Goal: Transaction & Acquisition: Purchase product/service

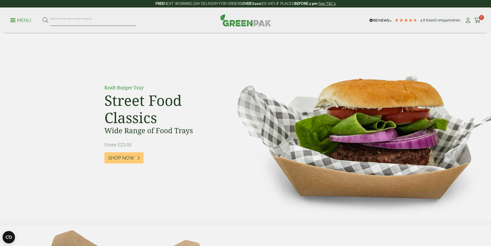
click at [89, 21] on input "search" at bounding box center [93, 20] width 87 height 11
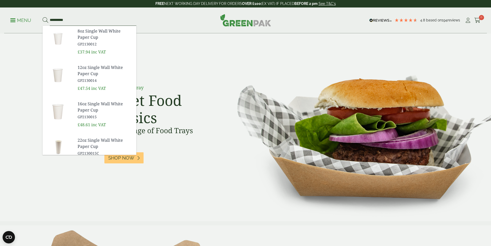
type input "**********"
click at [43, 17] on button at bounding box center [46, 20] width 6 height 7
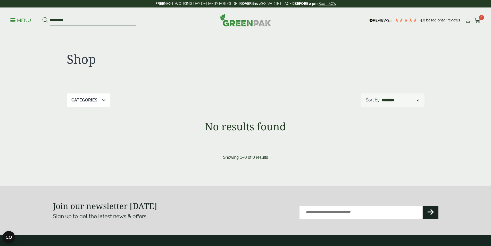
drag, startPoint x: 61, startPoint y: 18, endPoint x: 0, endPoint y: 23, distance: 61.0
click at [0, 23] on div "**********" at bounding box center [245, 20] width 491 height 26
type input "****"
click at [43, 17] on button at bounding box center [46, 20] width 6 height 7
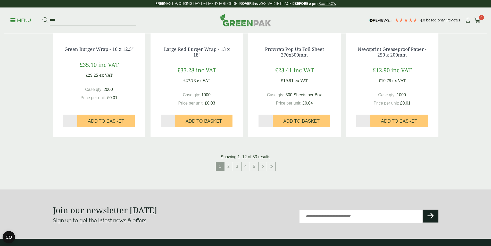
scroll to position [567, 0]
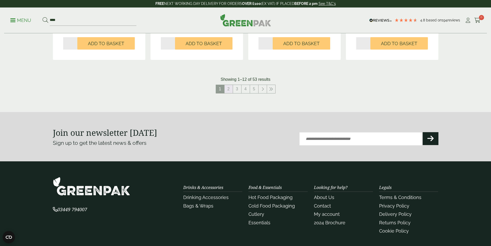
drag, startPoint x: 228, startPoint y: 89, endPoint x: 221, endPoint y: 109, distance: 21.2
click at [228, 89] on link "2" at bounding box center [229, 89] width 8 height 8
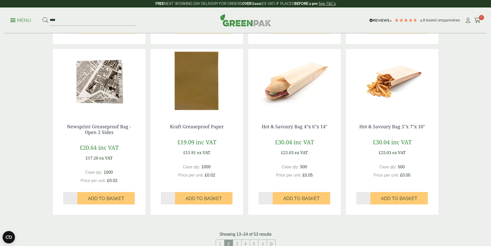
scroll to position [516, 0]
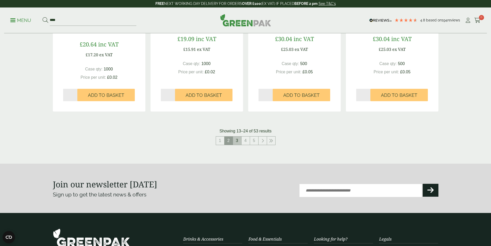
click at [236, 136] on li "3" at bounding box center [237, 140] width 9 height 9
click at [234, 140] on link "3" at bounding box center [237, 140] width 8 height 8
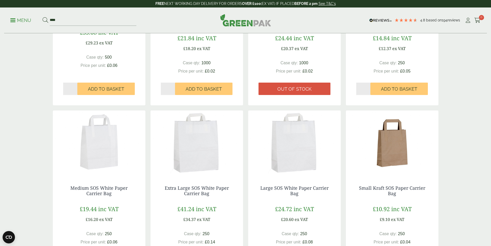
scroll to position [77, 0]
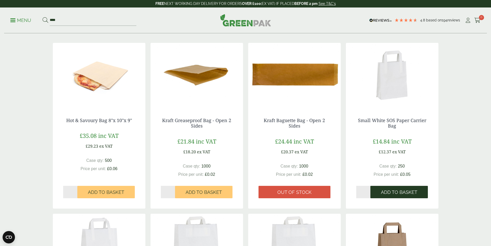
click at [400, 194] on span "Add to Basket" at bounding box center [399, 192] width 36 height 6
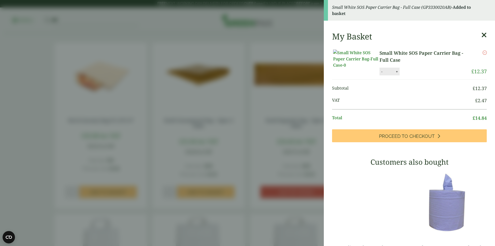
click at [396, 74] on button "+" at bounding box center [396, 71] width 5 height 4
type input "*"
click at [411, 76] on button "Update" at bounding box center [414, 72] width 26 height 8
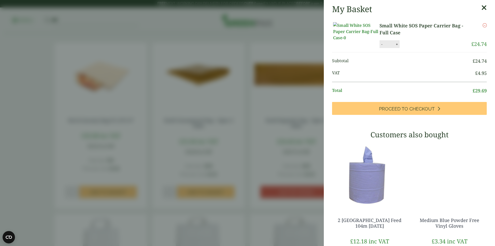
click at [481, 9] on icon at bounding box center [483, 7] width 5 height 7
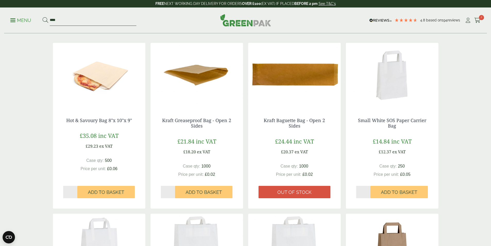
click at [98, 17] on input "****" at bounding box center [93, 20] width 87 height 11
type input "*"
type input "*****"
click at [43, 17] on button at bounding box center [46, 20] width 6 height 7
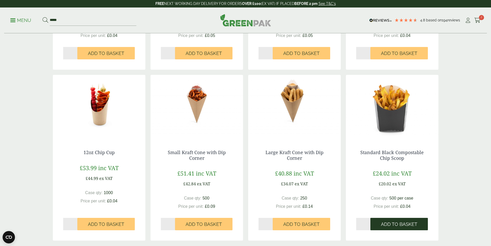
click at [401, 223] on span "Add to Basket" at bounding box center [399, 224] width 36 height 6
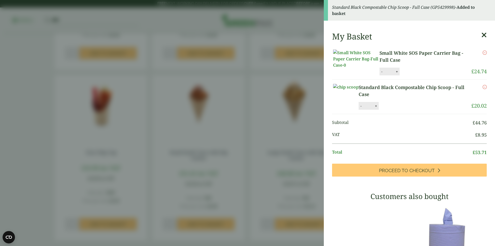
click at [481, 33] on icon at bounding box center [483, 34] width 5 height 7
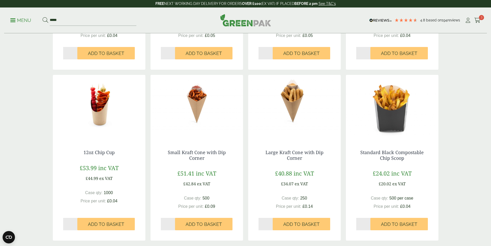
scroll to position [541, 0]
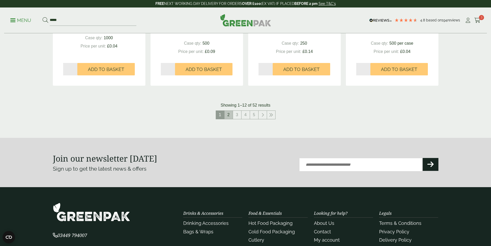
click at [227, 114] on link "2" at bounding box center [229, 115] width 8 height 8
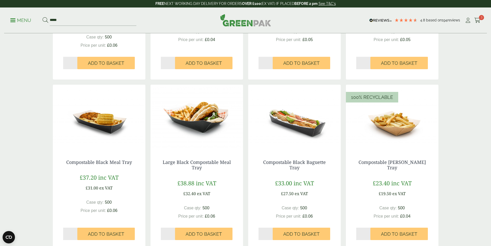
scroll to position [232, 0]
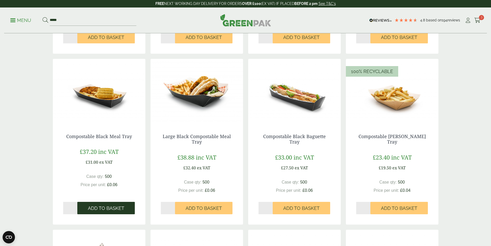
click at [100, 209] on span "Add to Basket" at bounding box center [106, 208] width 36 height 6
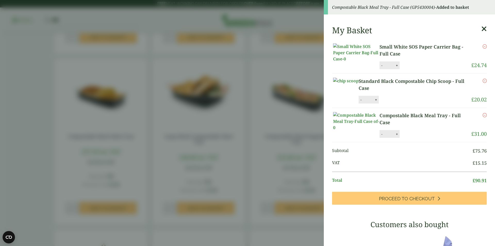
drag, startPoint x: 476, startPoint y: 28, endPoint x: 466, endPoint y: 36, distance: 12.4
click at [481, 28] on icon at bounding box center [483, 28] width 5 height 7
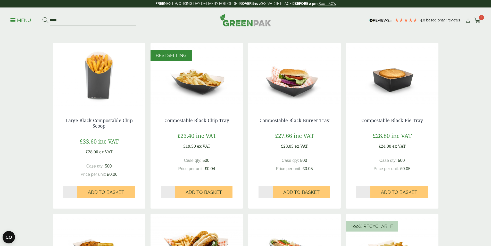
scroll to position [0, 0]
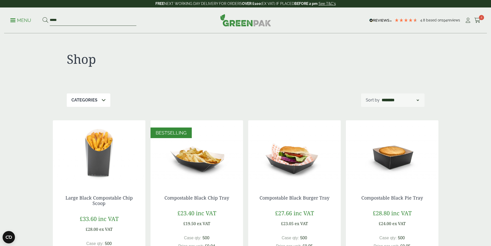
click at [95, 21] on input "*****" at bounding box center [93, 20] width 87 height 11
type input "*"
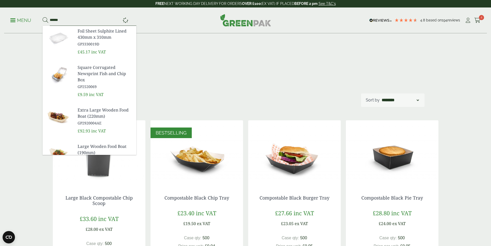
type input "******"
click at [43, 17] on button at bounding box center [46, 20] width 6 height 7
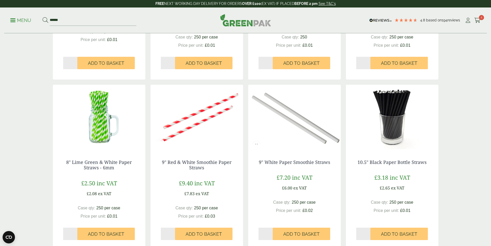
scroll to position [232, 0]
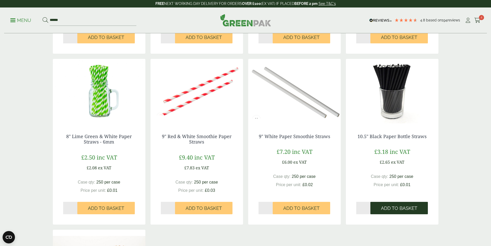
click at [394, 208] on span "Add to Basket" at bounding box center [399, 208] width 36 height 6
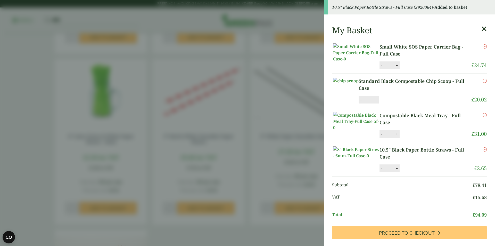
click at [481, 29] on icon at bounding box center [483, 28] width 5 height 7
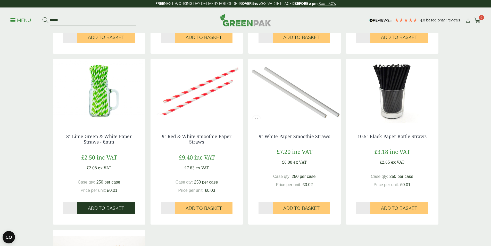
click at [114, 208] on span "Add to Basket" at bounding box center [106, 208] width 36 height 6
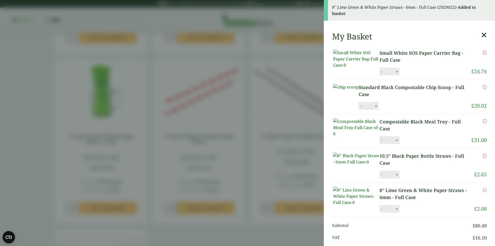
drag, startPoint x: 480, startPoint y: 36, endPoint x: 475, endPoint y: 34, distance: 4.7
drag, startPoint x: 475, startPoint y: 34, endPoint x: 475, endPoint y: 38, distance: 3.9
click at [481, 34] on icon at bounding box center [483, 34] width 5 height 7
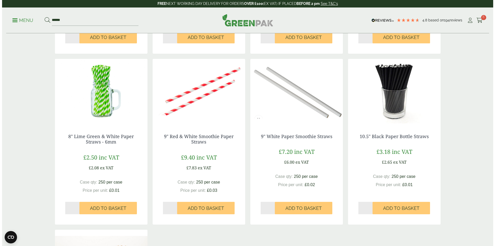
scroll to position [258, 0]
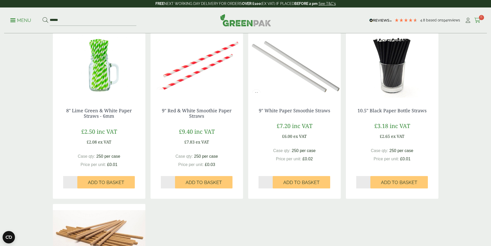
click at [477, 19] on icon at bounding box center [477, 20] width 6 height 5
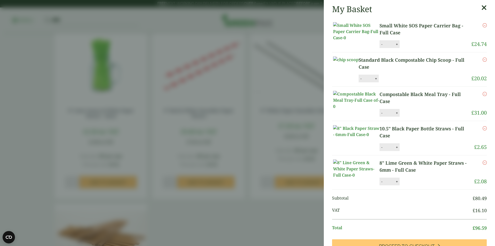
click at [395, 149] on button "+" at bounding box center [396, 147] width 5 height 4
type input "*"
click at [408, 151] on button "Update" at bounding box center [414, 147] width 26 height 8
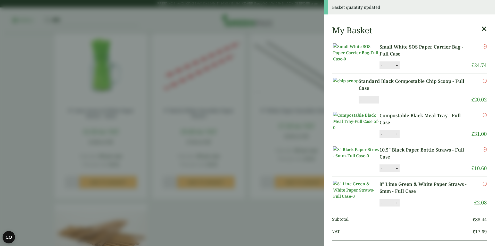
click at [396, 205] on button "+" at bounding box center [396, 202] width 5 height 4
type input "*"
click at [410, 207] on button "Update" at bounding box center [414, 203] width 26 height 8
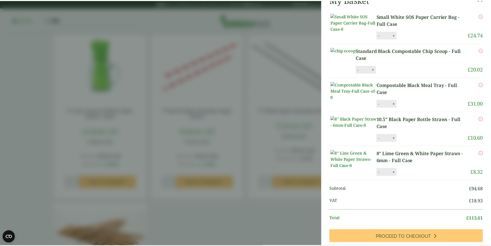
scroll to position [0, 0]
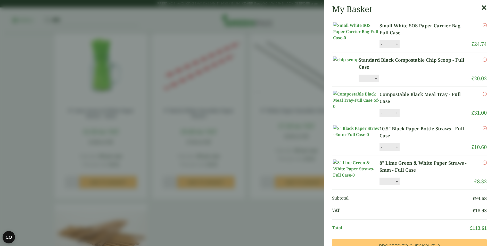
click at [481, 6] on icon at bounding box center [483, 7] width 5 height 7
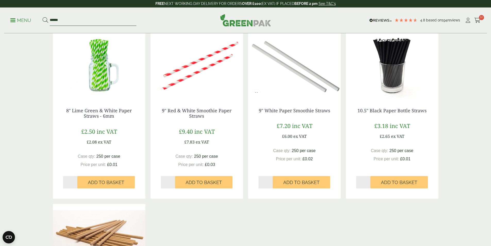
click at [79, 21] on input "******" at bounding box center [93, 20] width 87 height 11
type input "*"
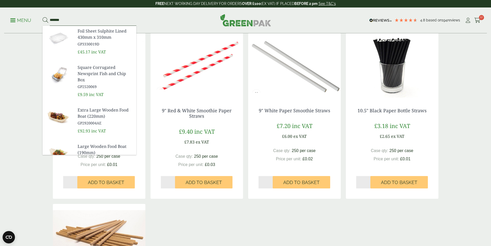
type input "*******"
click at [43, 17] on button at bounding box center [46, 20] width 6 height 7
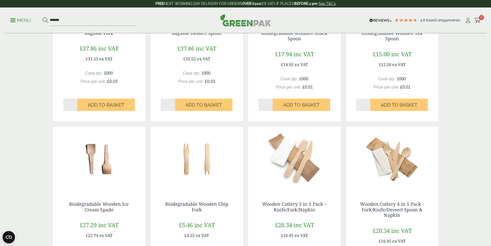
scroll to position [464, 0]
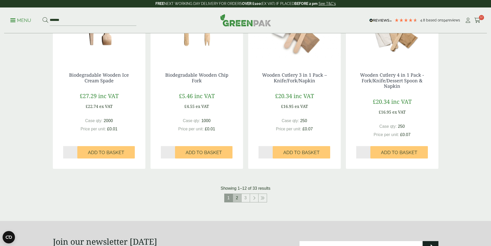
click at [240, 196] on link "2" at bounding box center [237, 198] width 8 height 8
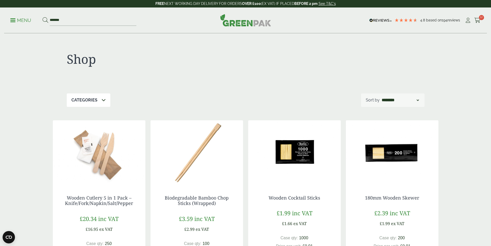
click at [410, 98] on select "**********" at bounding box center [400, 100] width 39 height 6
select select "*********"
click at [381, 97] on select "**********" at bounding box center [400, 100] width 39 height 6
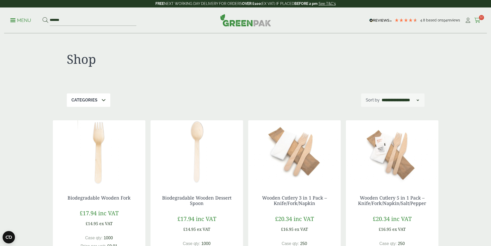
click at [474, 20] on icon at bounding box center [477, 20] width 6 height 5
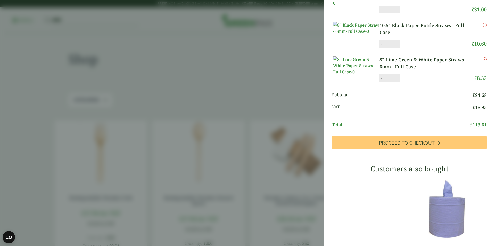
scroll to position [155, 0]
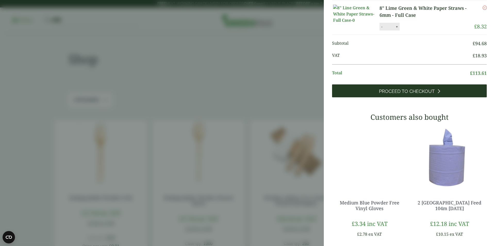
click at [405, 94] on span "Proceed to Checkout" at bounding box center [407, 91] width 56 height 6
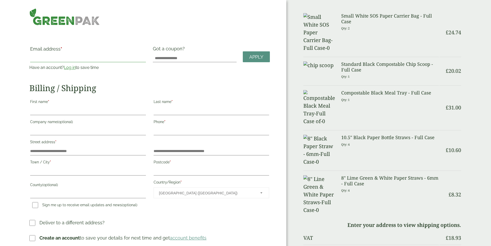
click at [109, 54] on input "Email address *" at bounding box center [88, 58] width 116 height 8
type input "**********"
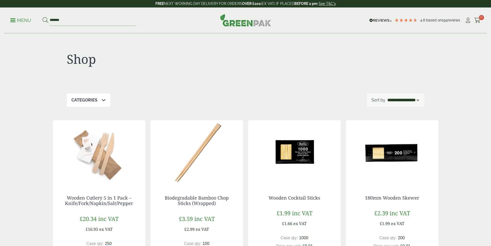
select select "*********"
click at [465, 19] on icon at bounding box center [468, 20] width 6 height 5
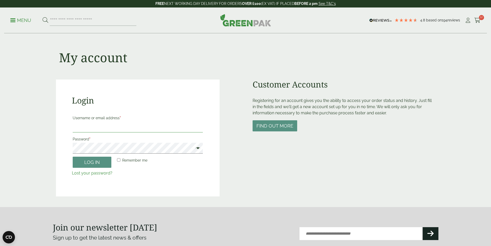
click at [122, 122] on input "Username or email address *" at bounding box center [138, 126] width 130 height 11
type input "**********"
click at [73, 157] on button "Log in" at bounding box center [92, 162] width 39 height 11
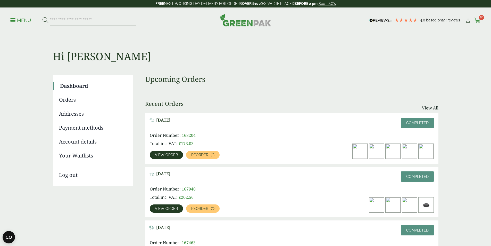
click at [476, 19] on icon at bounding box center [477, 20] width 6 height 5
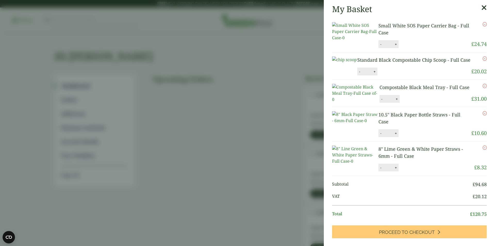
scroll to position [155, 0]
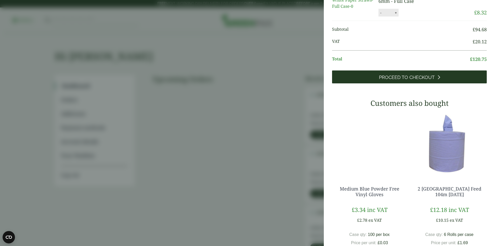
click at [459, 83] on link "Proceed to Checkout" at bounding box center [409, 76] width 155 height 13
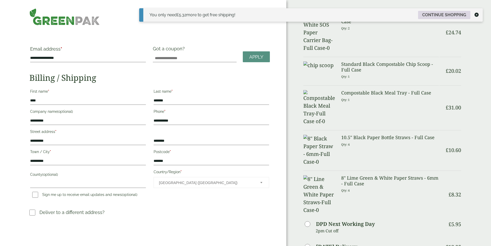
click at [442, 12] on link "Continue shopping" at bounding box center [444, 15] width 52 height 8
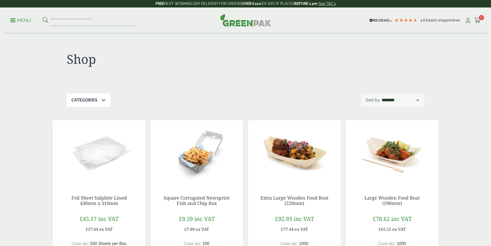
click at [475, 19] on icon at bounding box center [477, 20] width 6 height 5
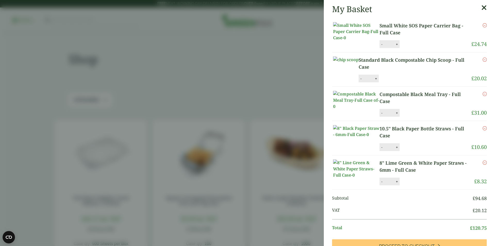
click at [398, 46] on button "+" at bounding box center [396, 44] width 5 height 4
type input "*"
click at [410, 48] on button "Update" at bounding box center [414, 44] width 26 height 8
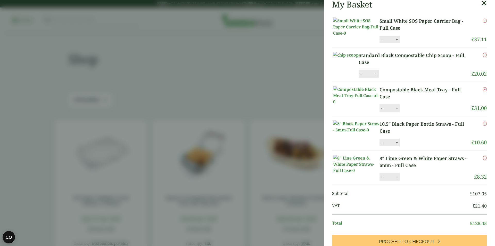
scroll to position [52, 0]
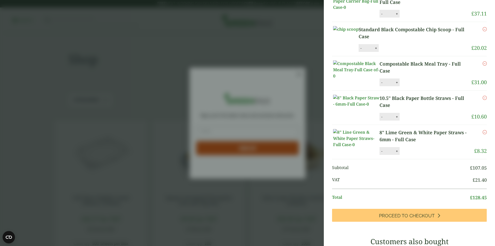
click at [395, 119] on button "+" at bounding box center [396, 116] width 5 height 4
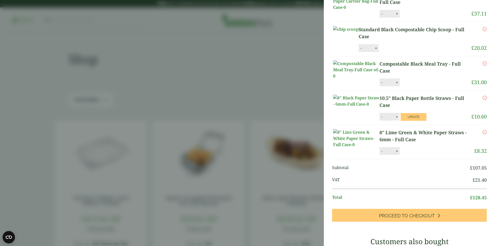
click at [395, 119] on button "+" at bounding box center [396, 116] width 5 height 4
type input "*"
click at [411, 121] on button "Update" at bounding box center [414, 117] width 26 height 8
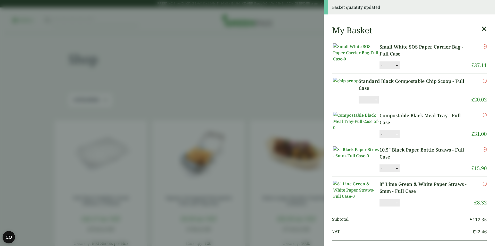
scroll to position [77, 0]
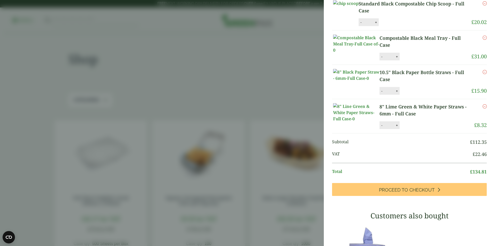
click at [396, 127] on button "+" at bounding box center [396, 125] width 5 height 4
type input "*"
drag, startPoint x: 414, startPoint y: 152, endPoint x: 415, endPoint y: 155, distance: 3.3
click at [414, 129] on button "Update" at bounding box center [414, 125] width 26 height 8
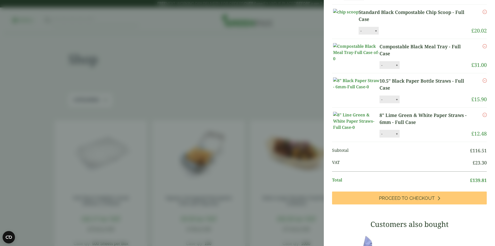
scroll to position [0, 0]
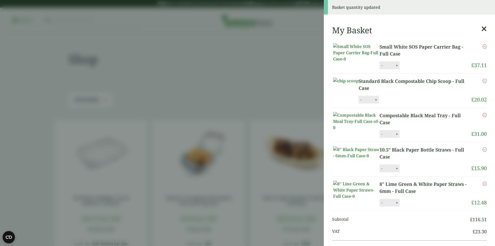
click at [397, 136] on button "+" at bounding box center [396, 134] width 5 height 4
type input "*"
click at [416, 138] on button "Update" at bounding box center [414, 134] width 26 height 8
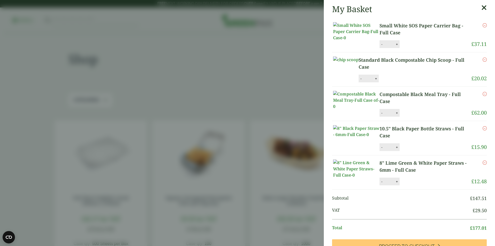
click at [378, 81] on button "+" at bounding box center [375, 78] width 5 height 4
type input "*"
click at [406, 83] on button "Update" at bounding box center [393, 79] width 26 height 8
click at [363, 81] on button "-" at bounding box center [361, 78] width 4 height 4
type input "*"
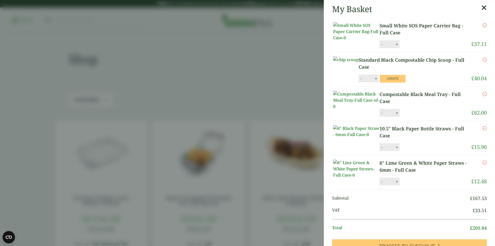
drag, startPoint x: 409, startPoint y: 87, endPoint x: 435, endPoint y: 102, distance: 29.8
click at [406, 83] on button "Update" at bounding box center [393, 79] width 26 height 8
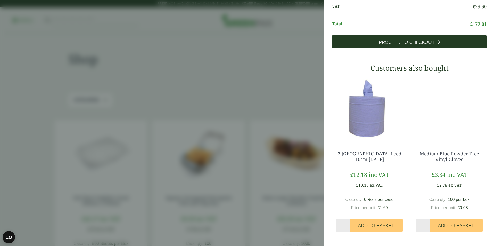
scroll to position [185, 0]
click at [424, 45] on span "Proceed to Checkout" at bounding box center [407, 42] width 56 height 6
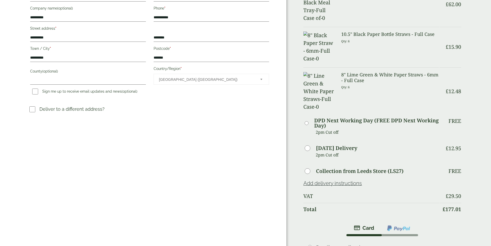
scroll to position [155, 0]
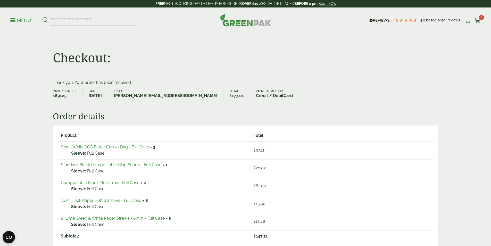
click at [465, 19] on icon at bounding box center [468, 20] width 6 height 5
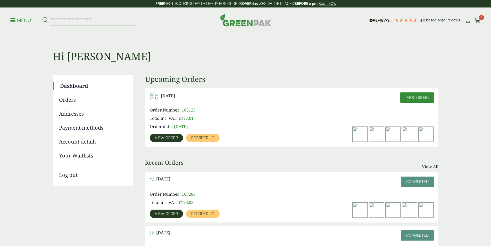
drag, startPoint x: 64, startPoint y: 176, endPoint x: 84, endPoint y: 171, distance: 20.4
click at [64, 176] on link "Log out" at bounding box center [92, 172] width 67 height 13
